Goal: Find specific page/section: Find specific page/section

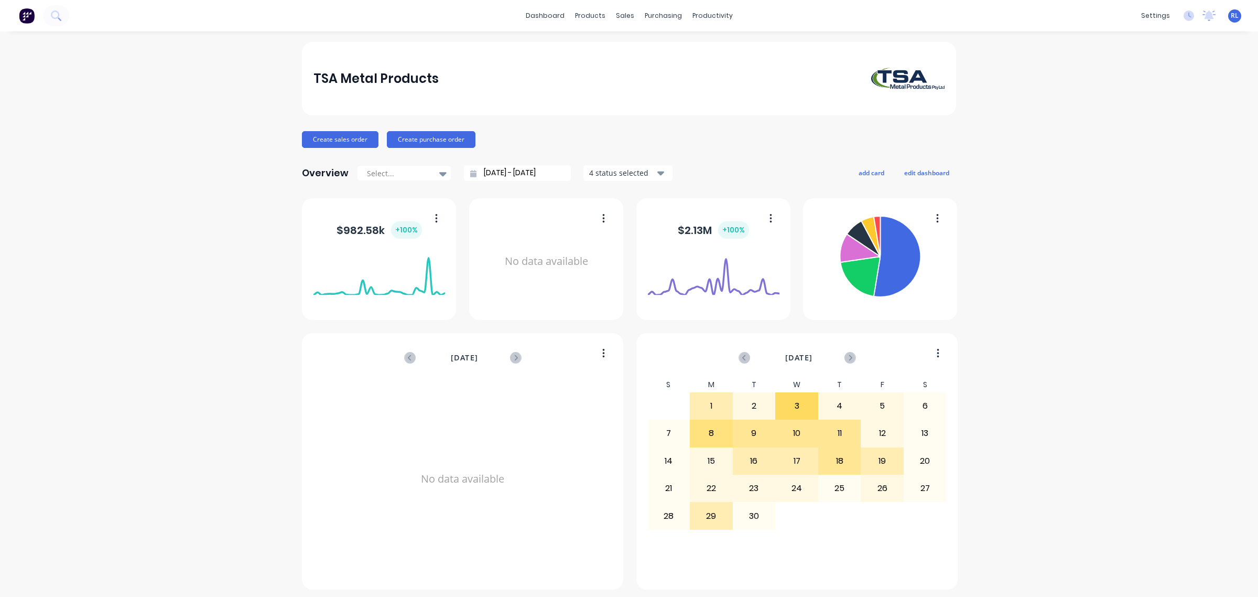
click at [28, 20] on img at bounding box center [27, 16] width 16 height 16
click at [56, 20] on icon at bounding box center [56, 15] width 10 height 10
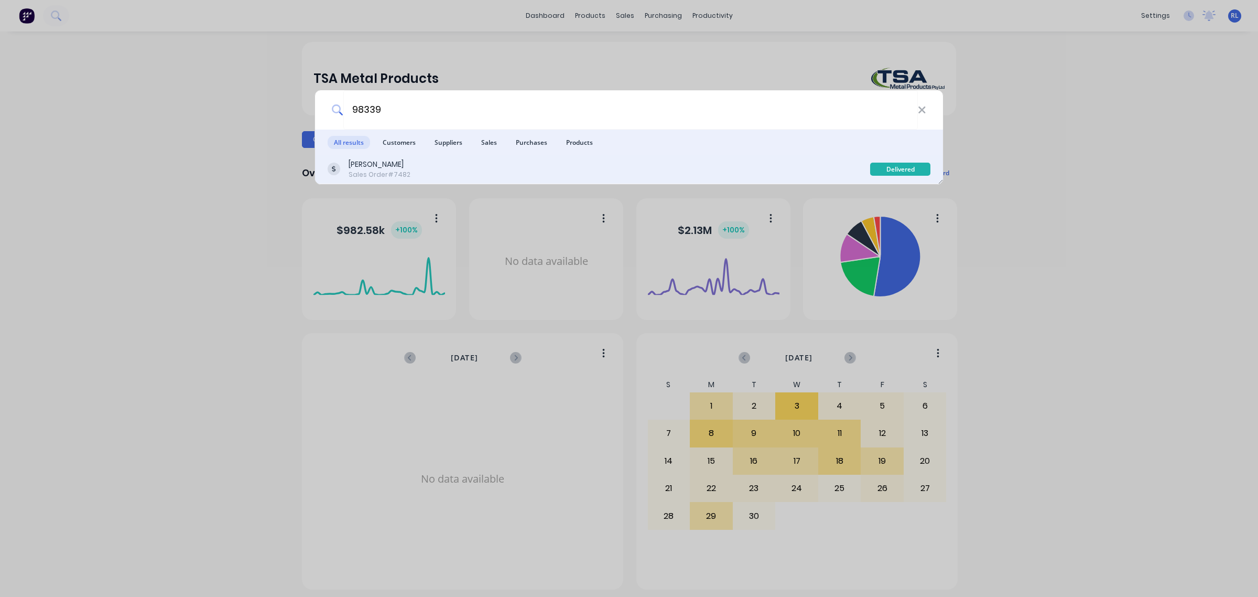
type input "98339"
click at [535, 173] on div "[PERSON_NAME] Sales Order #7482" at bounding box center [599, 169] width 543 height 20
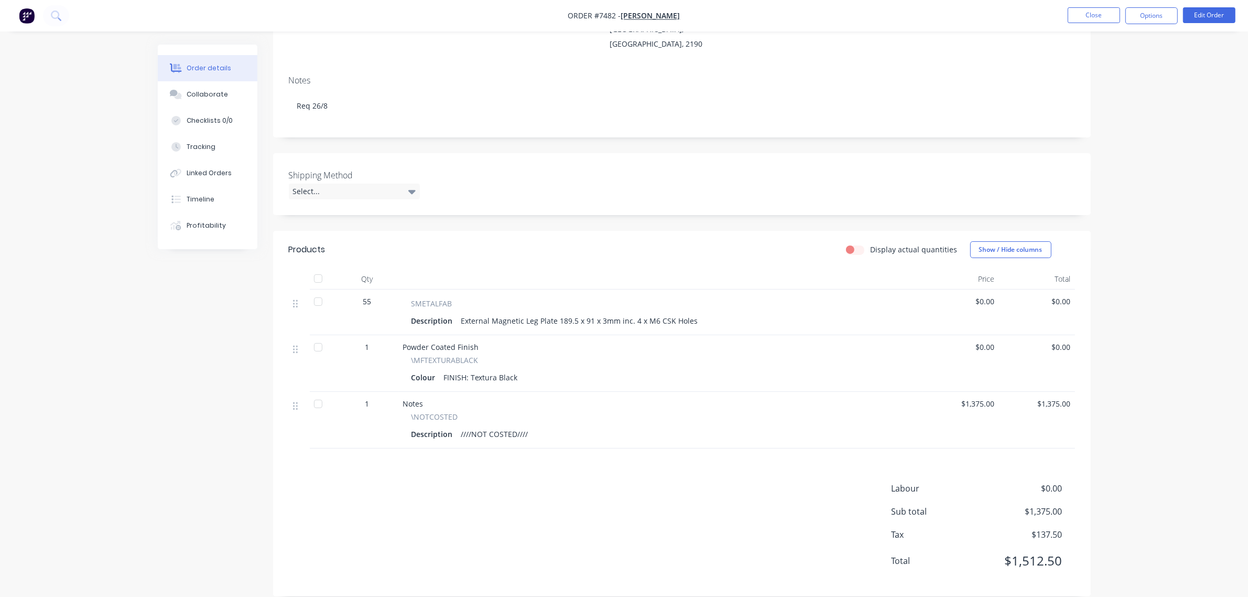
scroll to position [154, 0]
click at [219, 93] on div "Collaborate" at bounding box center [207, 94] width 41 height 9
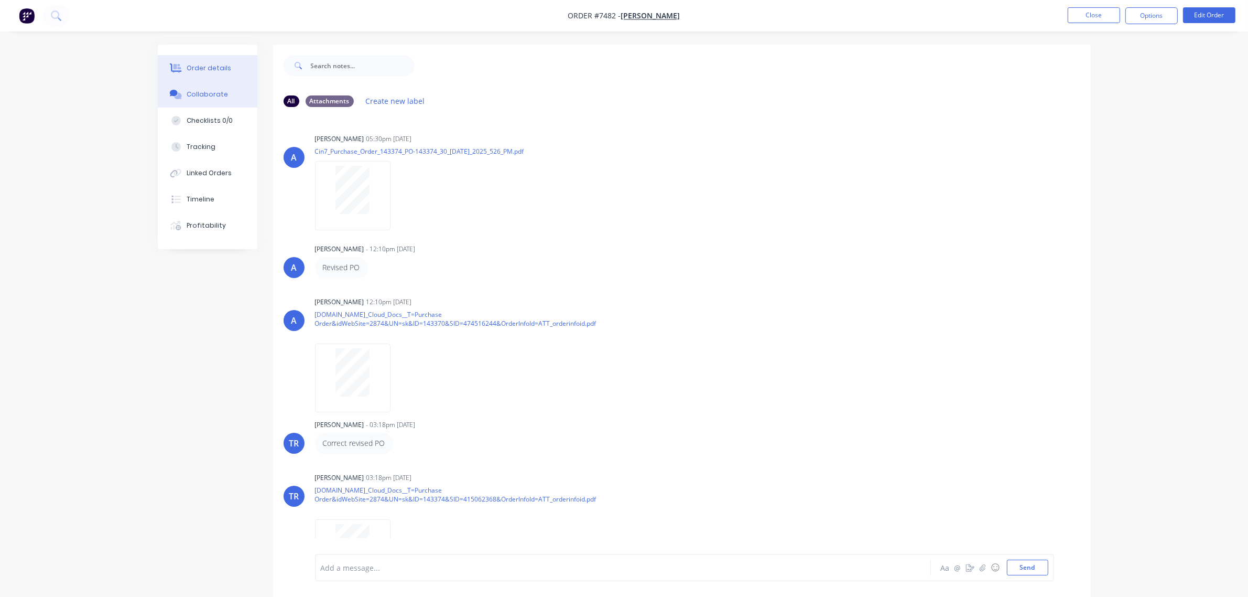
click at [219, 67] on div "Order details" at bounding box center [209, 67] width 45 height 9
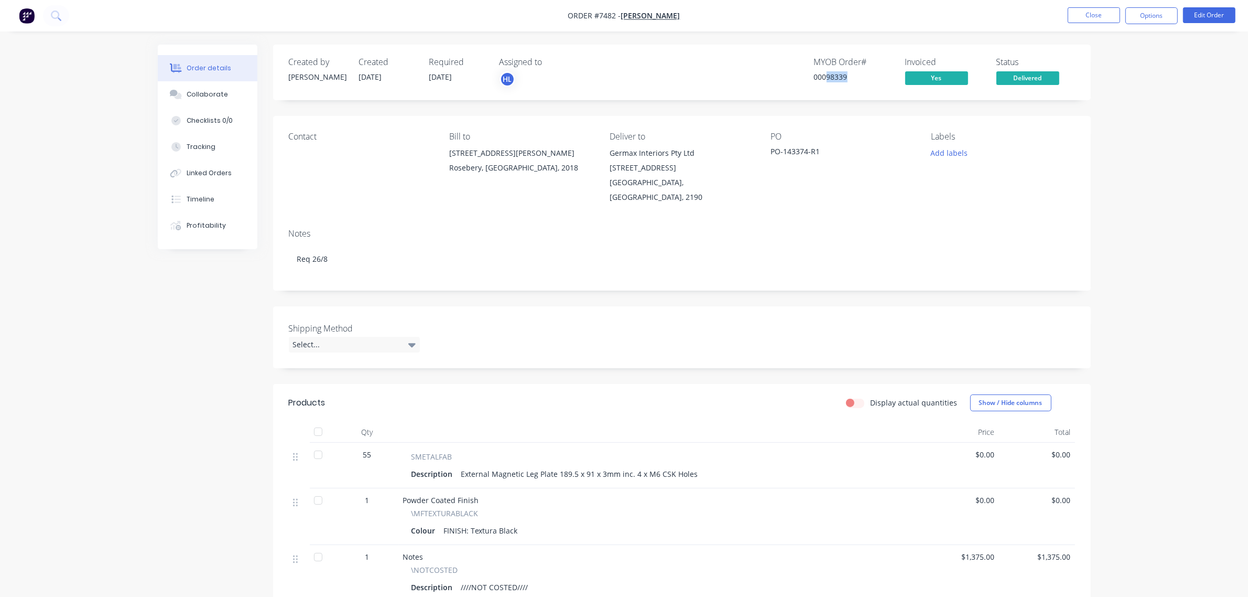
drag, startPoint x: 827, startPoint y: 79, endPoint x: 860, endPoint y: 75, distance: 33.3
click at [860, 75] on div "00098339" at bounding box center [853, 76] width 79 height 11
copy div "98339"
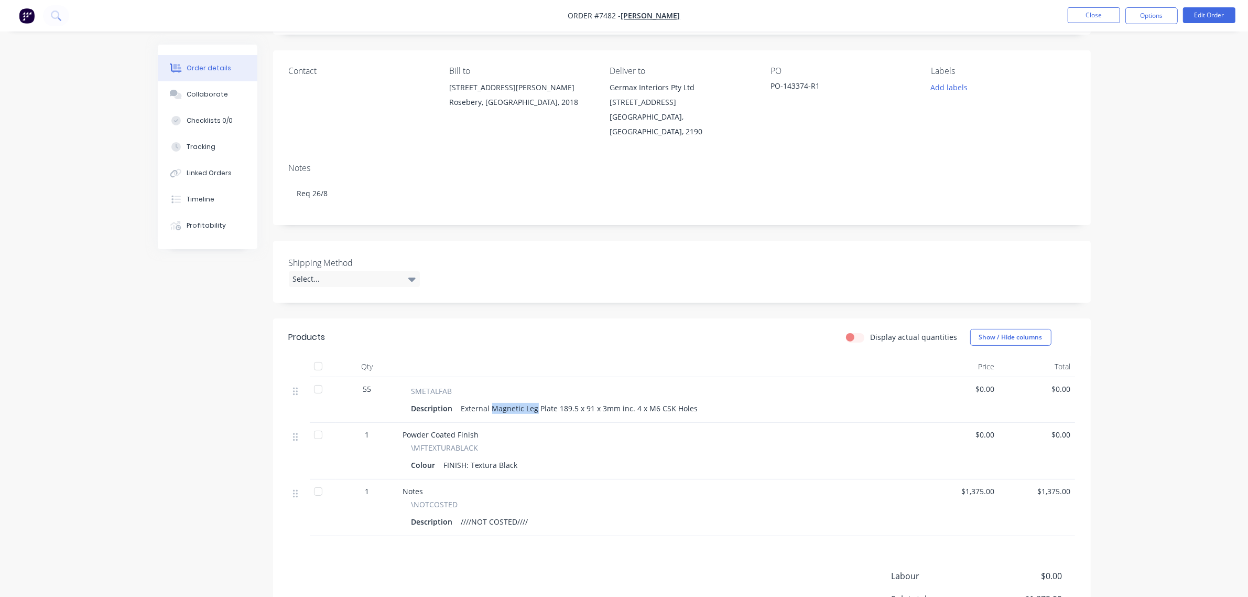
drag, startPoint x: 491, startPoint y: 391, endPoint x: 535, endPoint y: 393, distance: 44.6
click at [535, 401] on div "External Magnetic Leg Plate 189.5 x 91 x 3mm inc. 4 x M6 CSK Holes" at bounding box center [579, 408] width 245 height 15
copy div "Magnetic Leg"
click at [1080, 16] on button "Close" at bounding box center [1094, 15] width 52 height 16
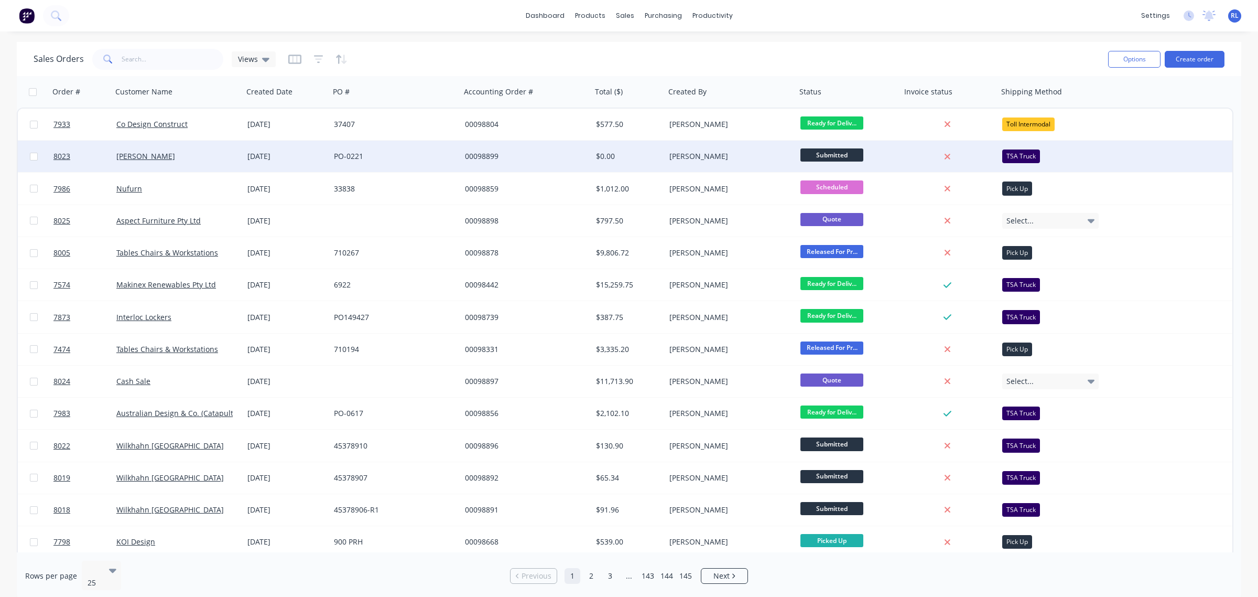
click at [439, 166] on div "PO-0221" at bounding box center [395, 156] width 131 height 31
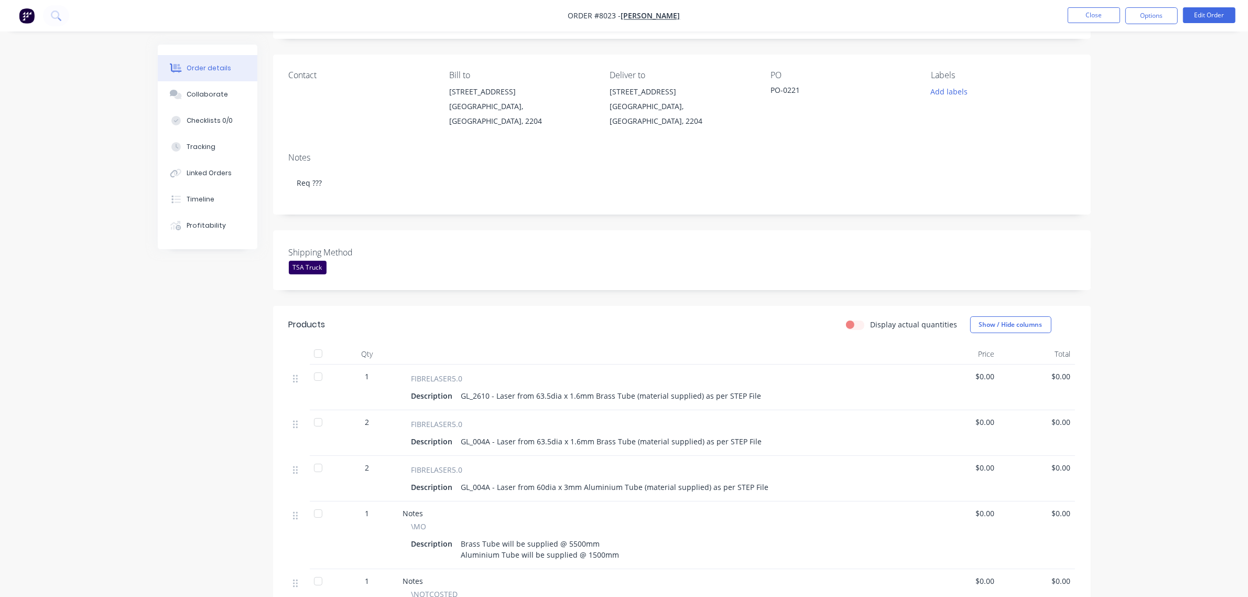
scroll to position [131, 0]
